Goal: Complete application form

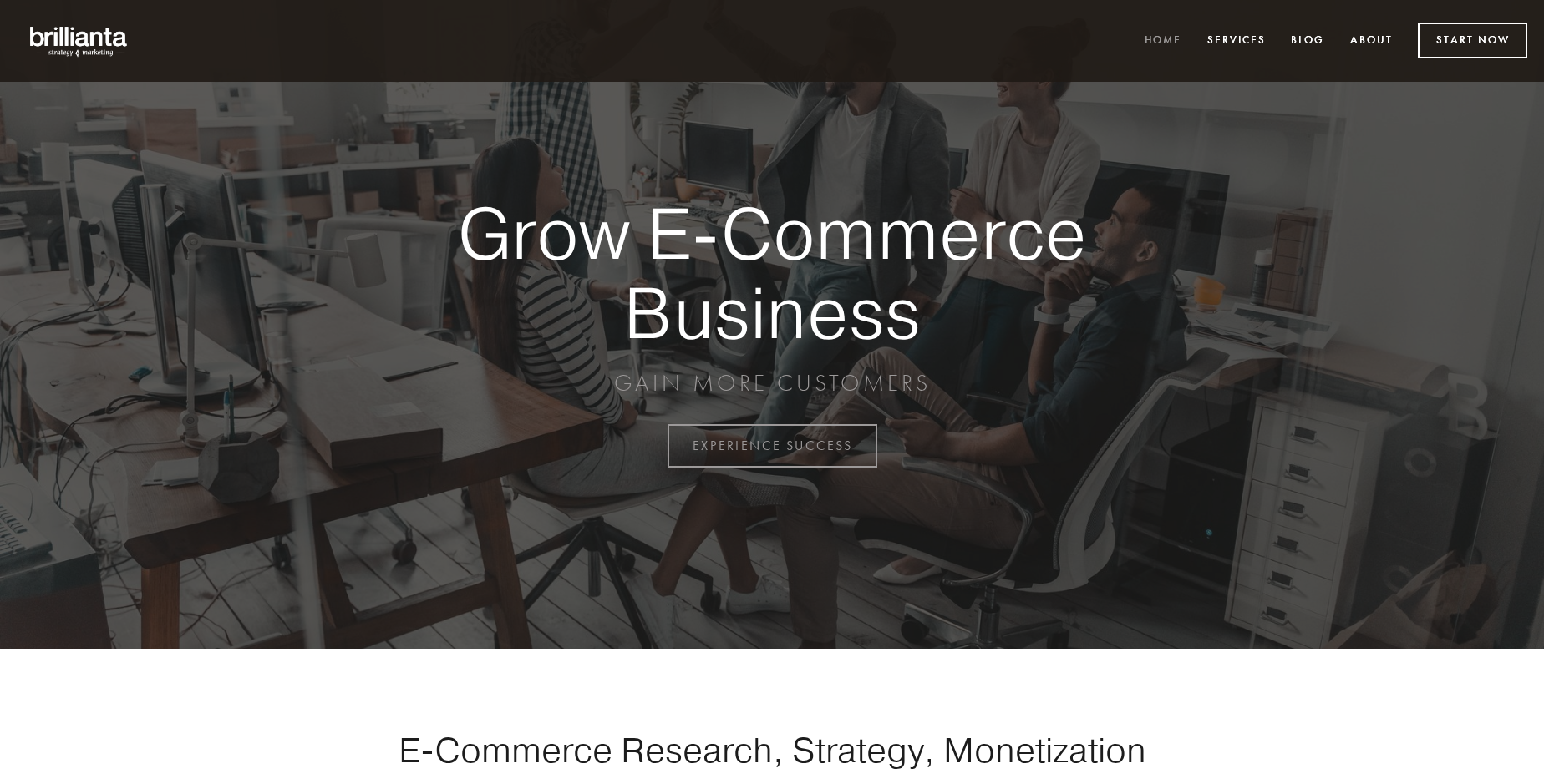
scroll to position [4379, 0]
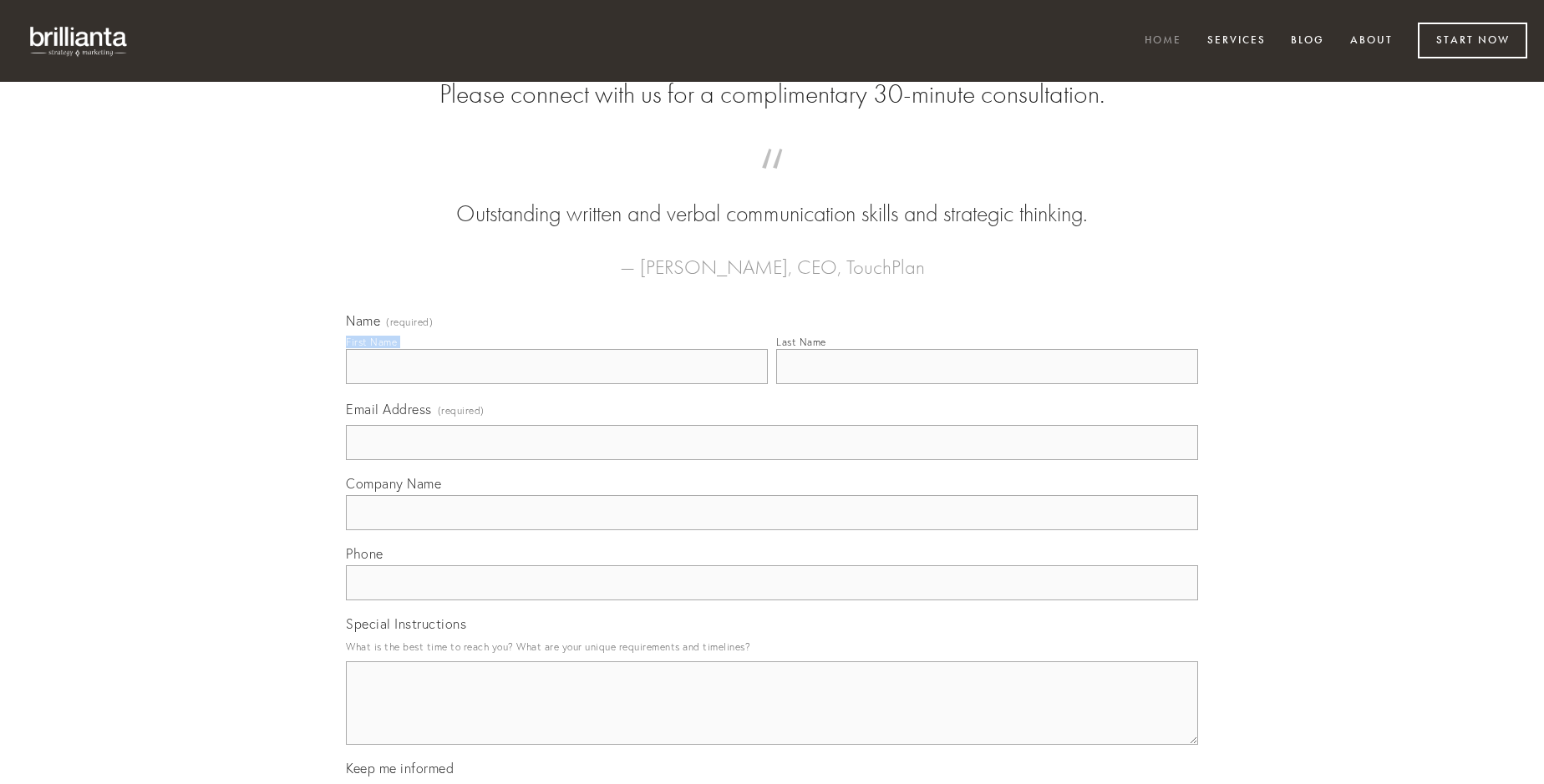
type input "[PERSON_NAME]"
click at [987, 385] on input "Last Name" at bounding box center [986, 367] width 422 height 35
type input "[PERSON_NAME]"
click at [772, 460] on input "Email Address (required)" at bounding box center [771, 443] width 852 height 35
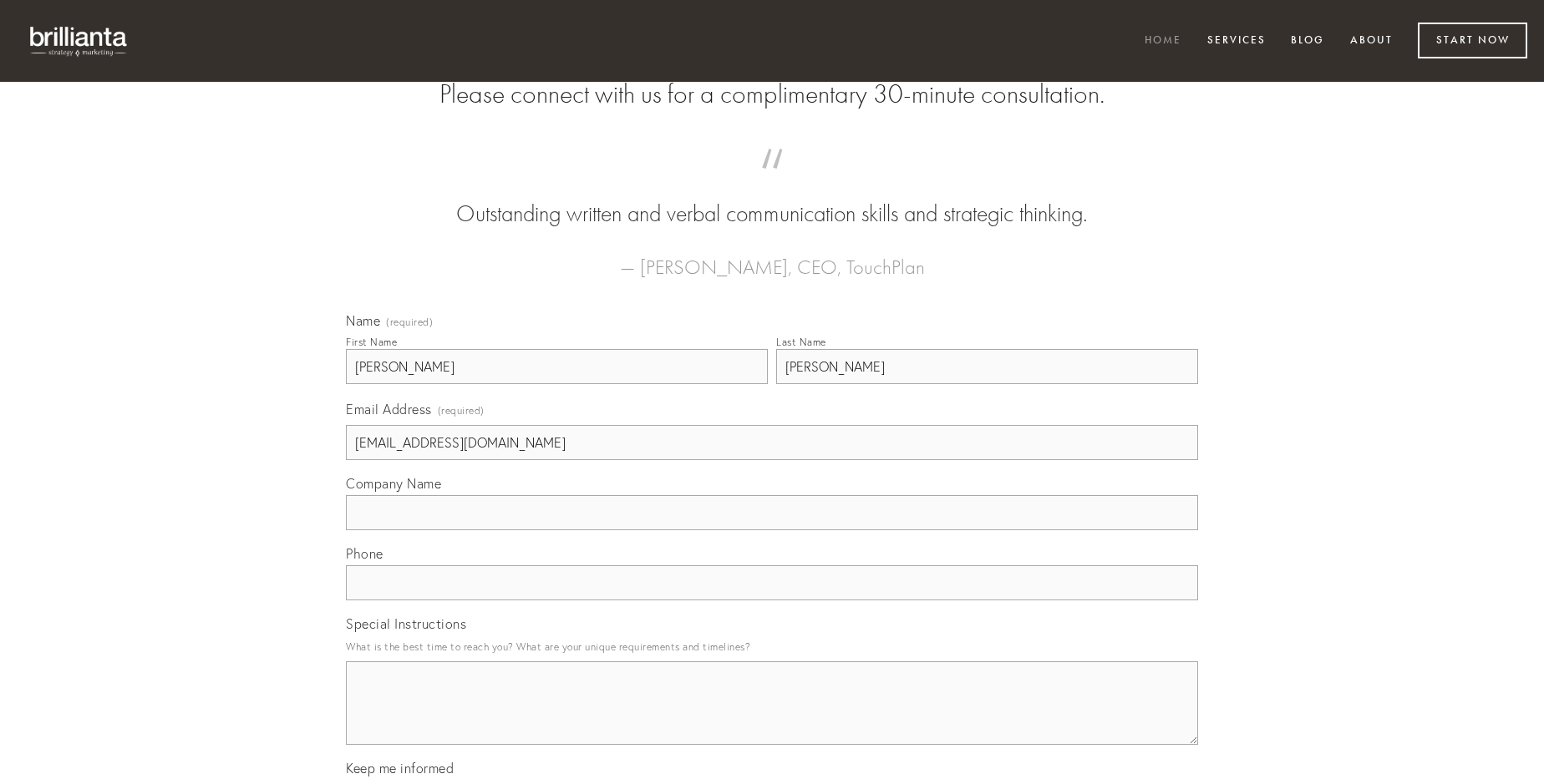
type input "[EMAIL_ADDRESS][DOMAIN_NAME]"
click at [772, 531] on input "Company Name" at bounding box center [771, 513] width 852 height 35
type input "[PERSON_NAME]"
click at [772, 601] on input "text" at bounding box center [771, 583] width 852 height 35
click at [772, 719] on textarea "Special Instructions" at bounding box center [771, 704] width 852 height 84
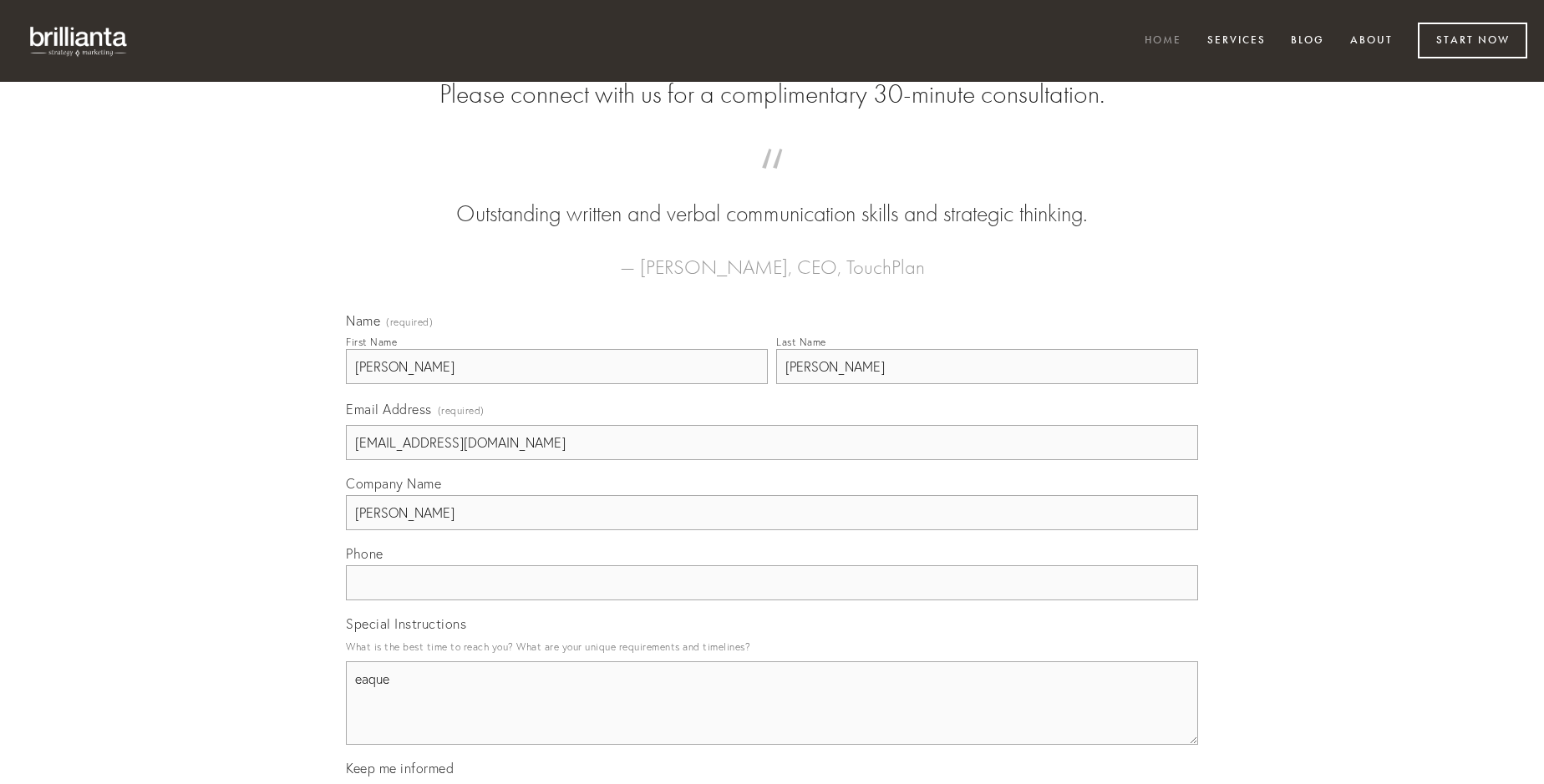
type textarea "eaque"
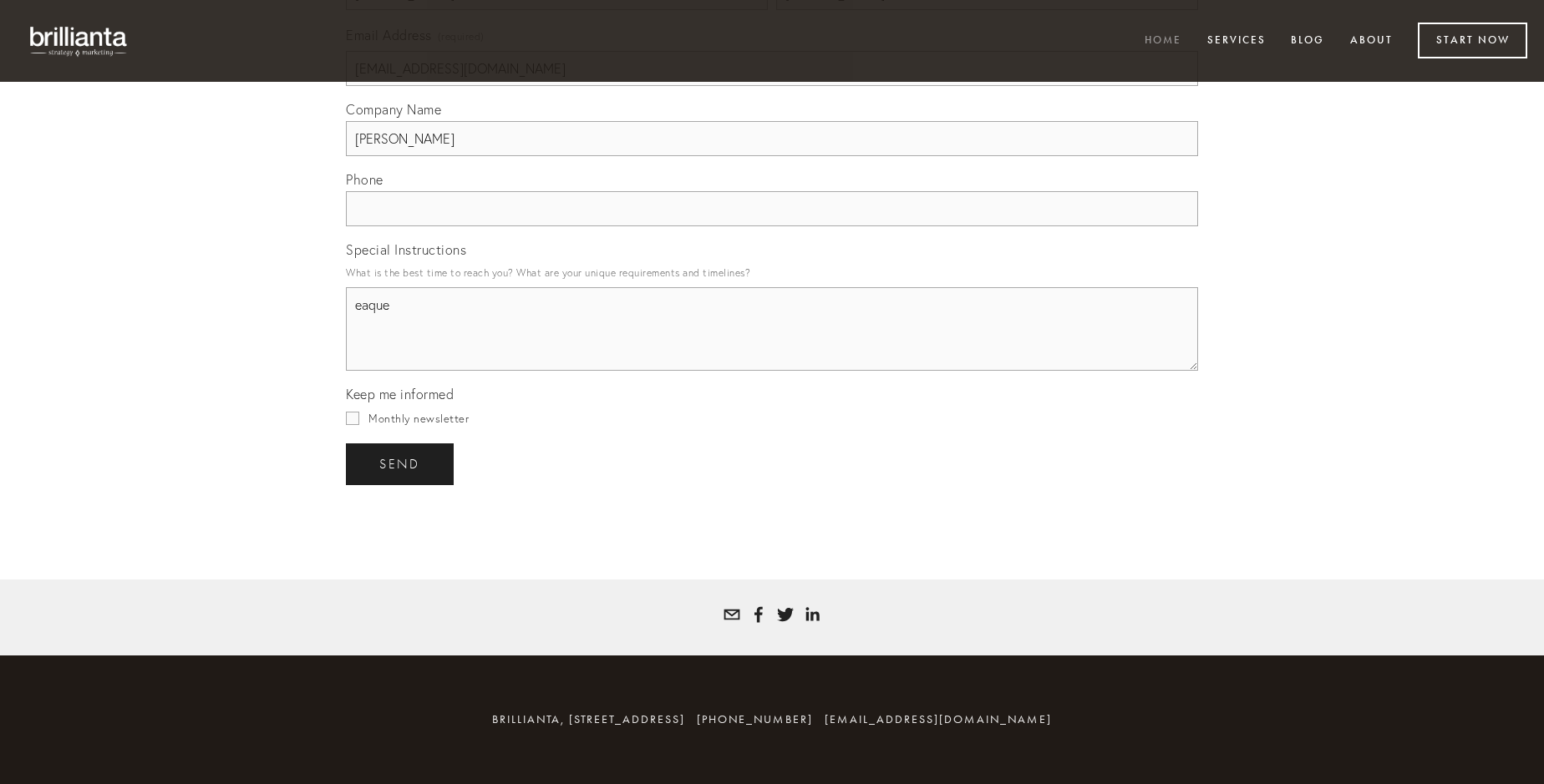
click at [401, 464] on span "send" at bounding box center [400, 465] width 41 height 15
